Goal: Complete application form

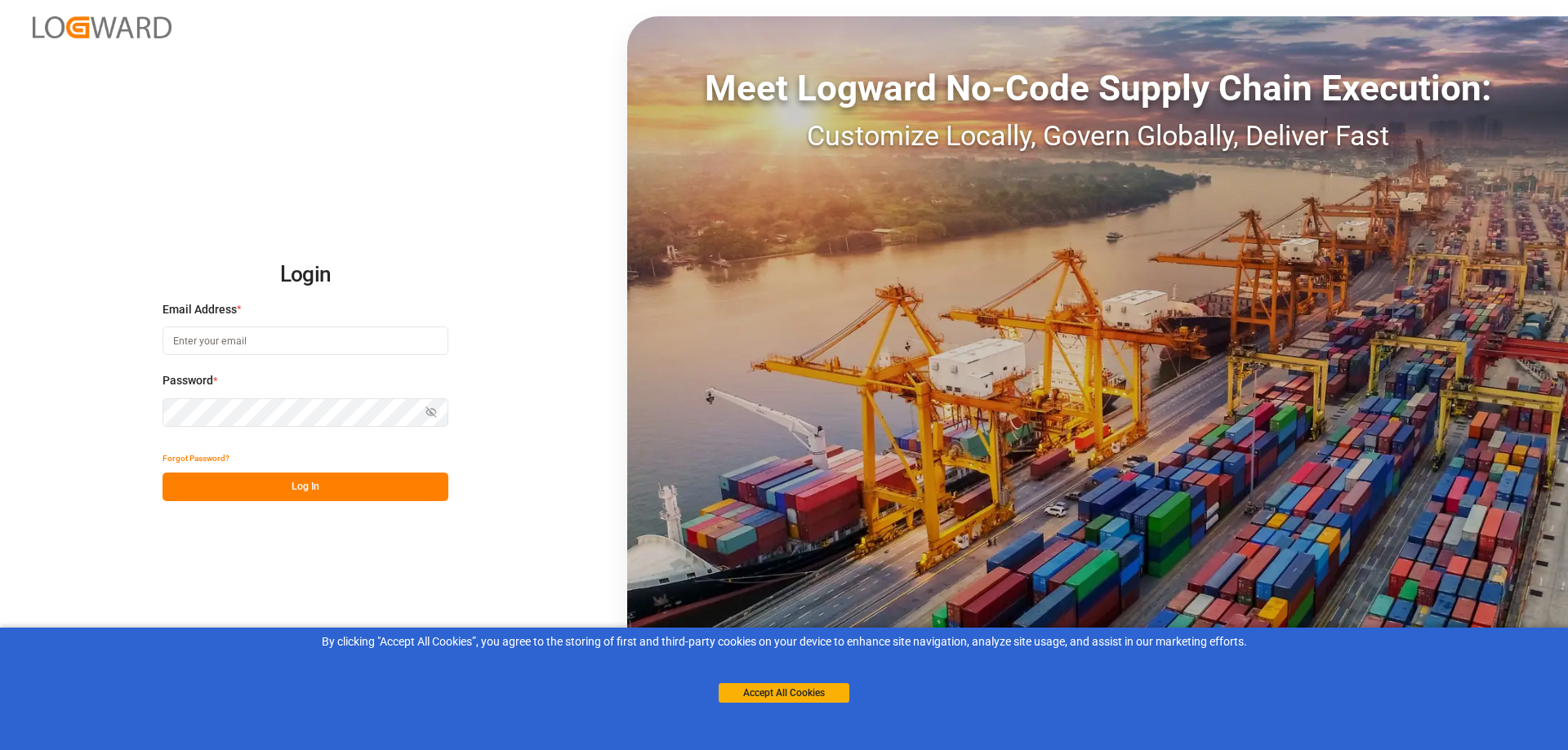
type input "[PERSON_NAME][EMAIL_ADDRESS][PERSON_NAME][DOMAIN_NAME]"
click at [318, 495] on button "Log In" at bounding box center [306, 487] width 286 height 29
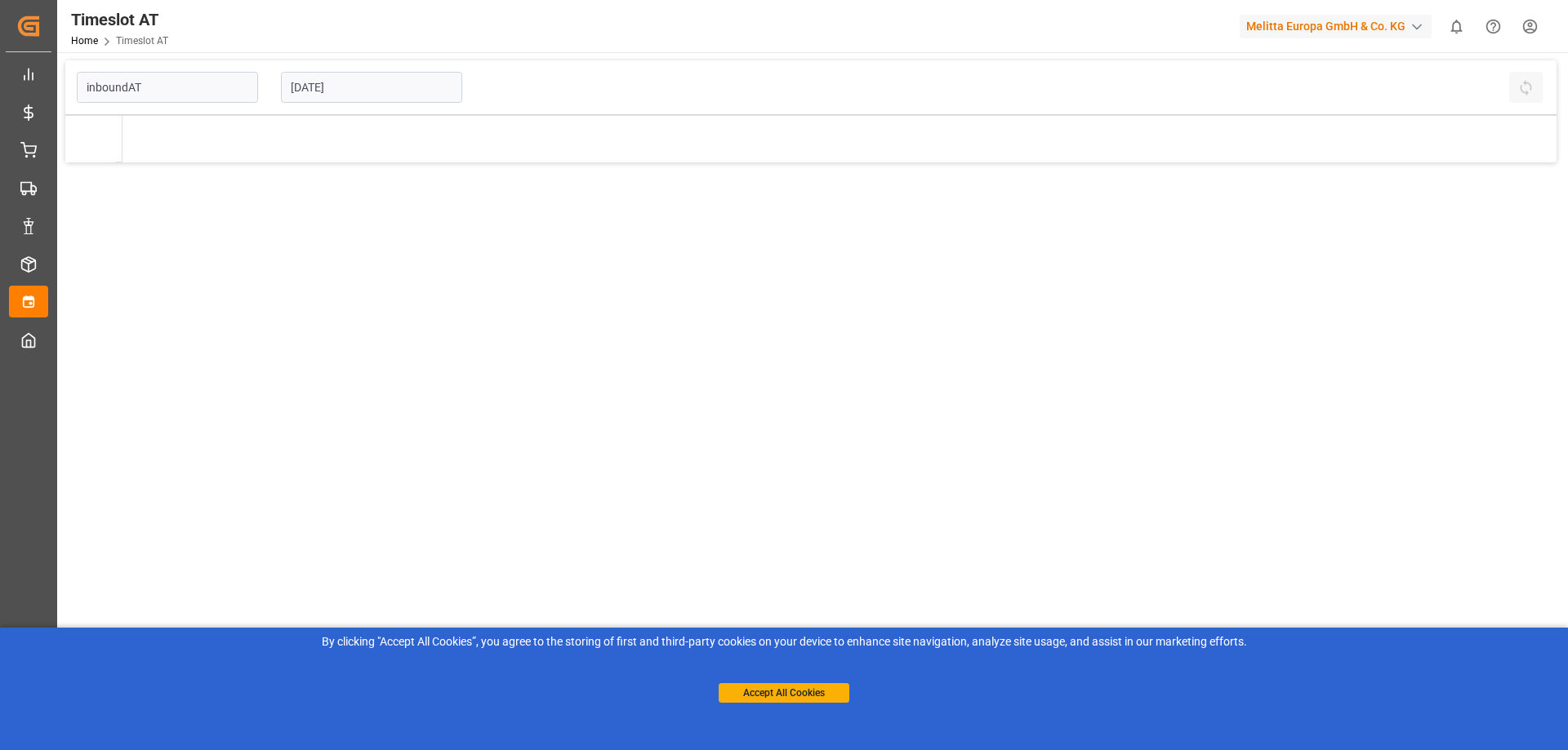
type input "Inbound AT"
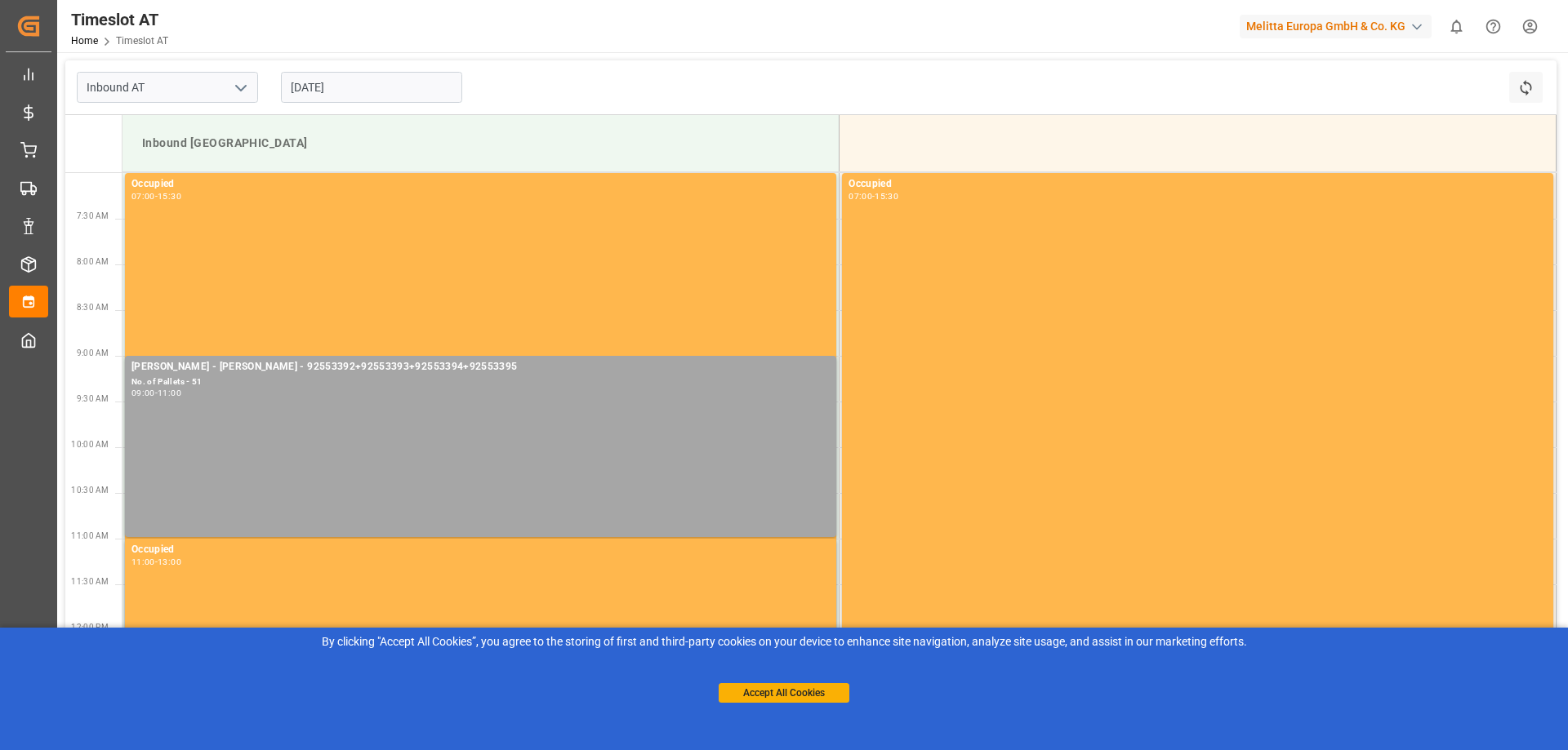
click at [326, 85] on input "[DATE]" at bounding box center [372, 87] width 182 height 31
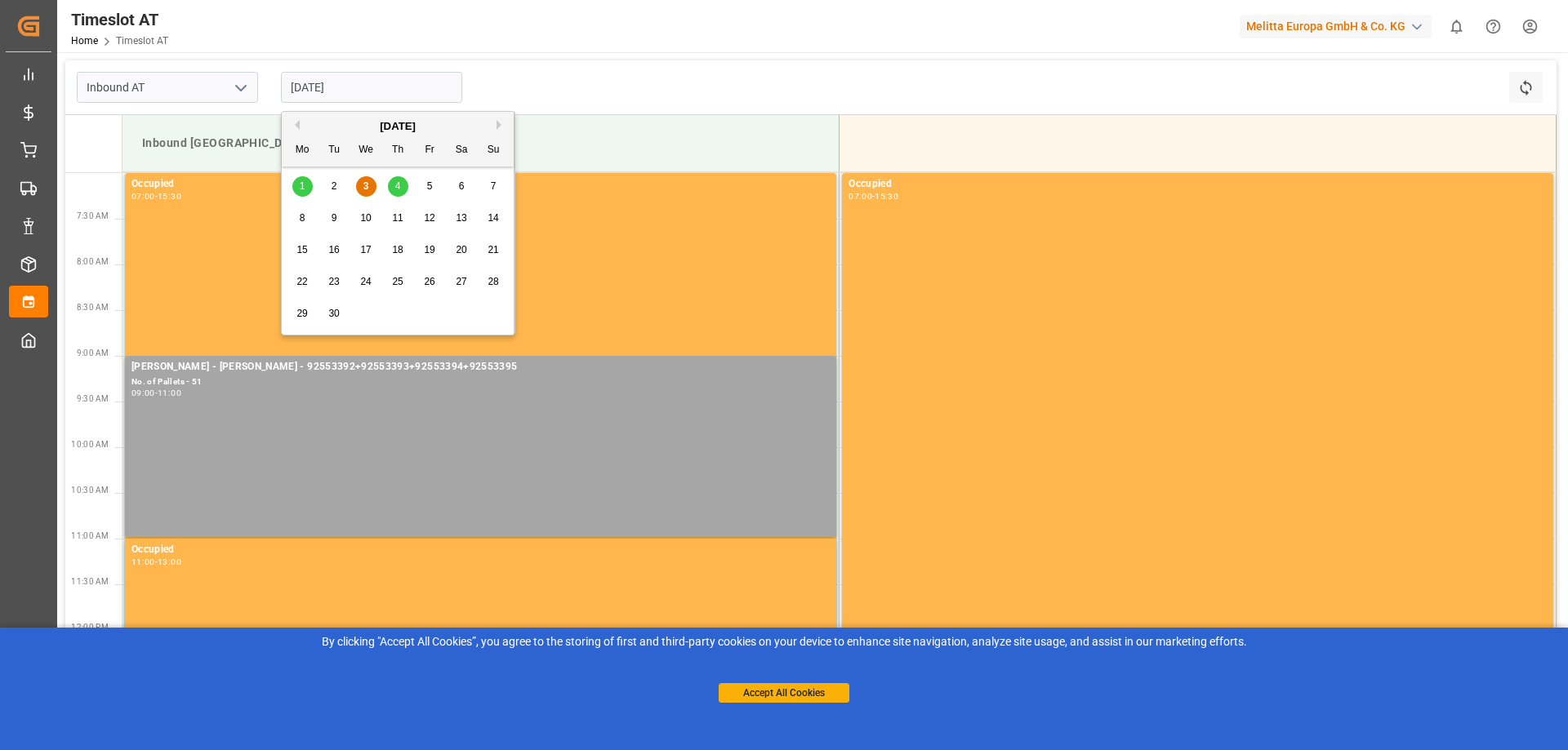
click at [422, 181] on div "5" at bounding box center [430, 187] width 21 height 20
type input "[DATE]"
